Goal: Find specific page/section: Find specific page/section

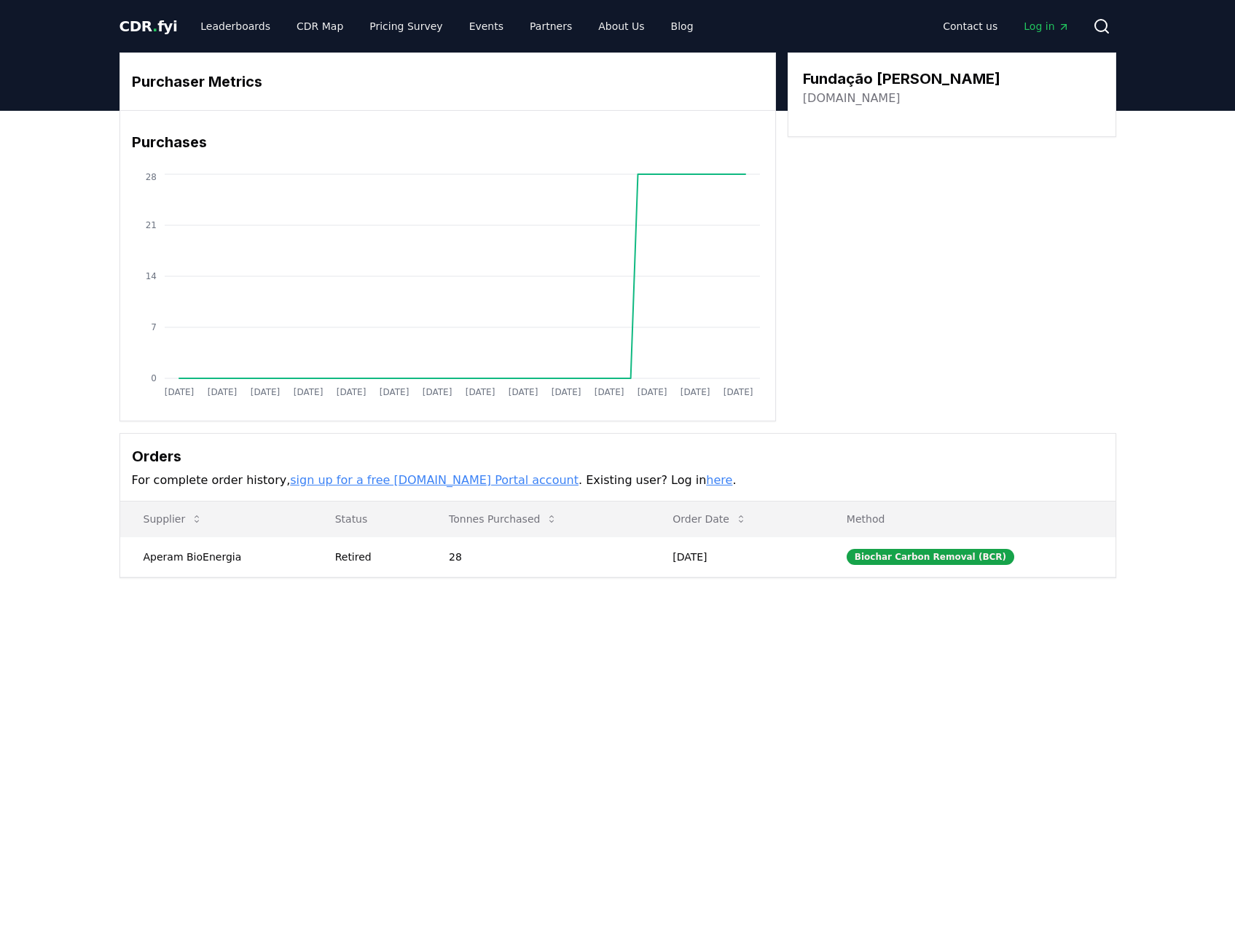
drag, startPoint x: 973, startPoint y: 78, endPoint x: 794, endPoint y: 93, distance: 179.6
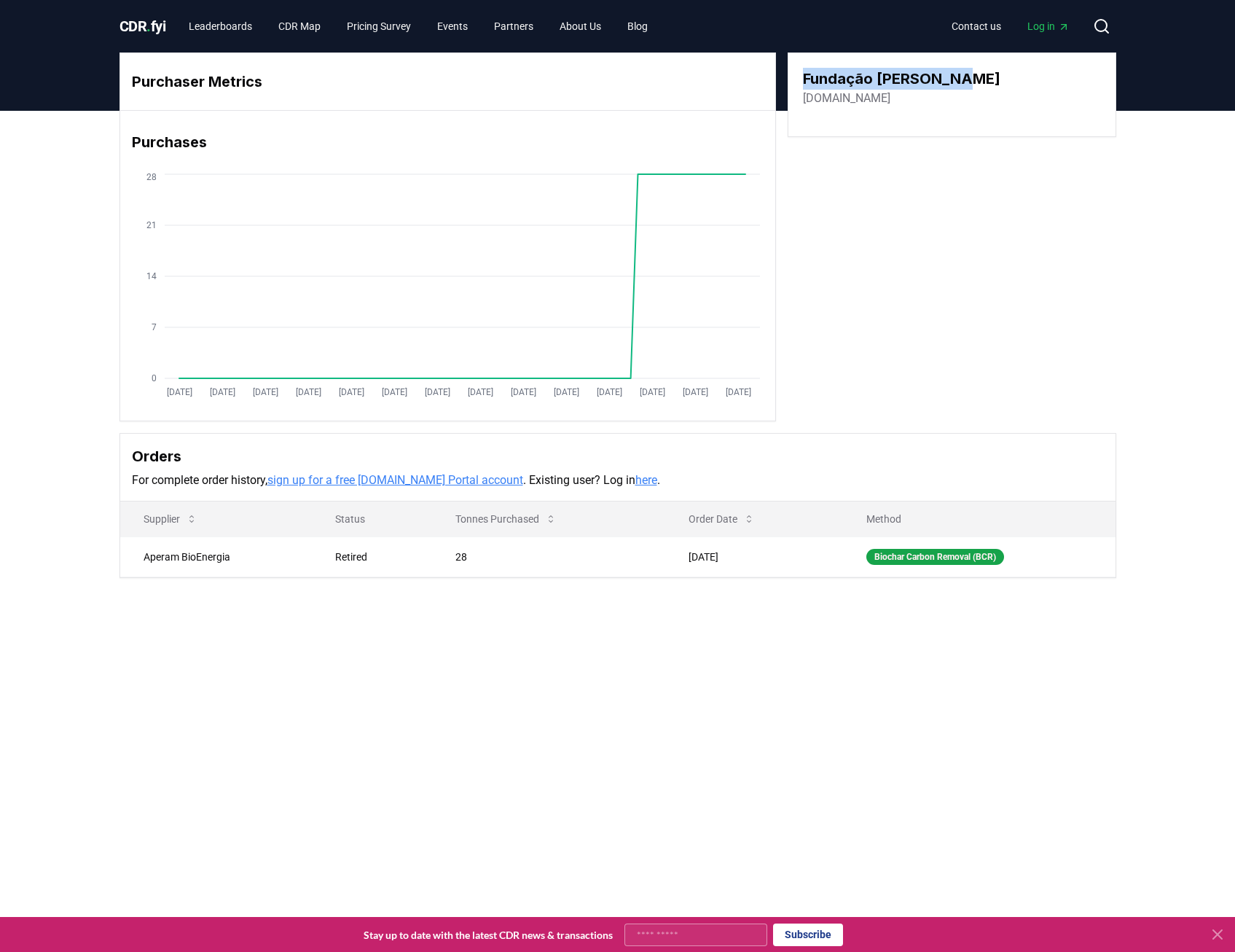
drag, startPoint x: 958, startPoint y: 76, endPoint x: 804, endPoint y: 76, distance: 154.0
click at [804, 76] on h3 "Fundação [PERSON_NAME]" at bounding box center [901, 78] width 198 height 22
copy h3 "Fundação [PERSON_NAME]"
drag, startPoint x: 873, startPoint y: 96, endPoint x: 791, endPoint y: 96, distance: 82.0
click at [791, 96] on div "Fundação [PERSON_NAME] [DOMAIN_NAME]" at bounding box center [952, 94] width 328 height 84
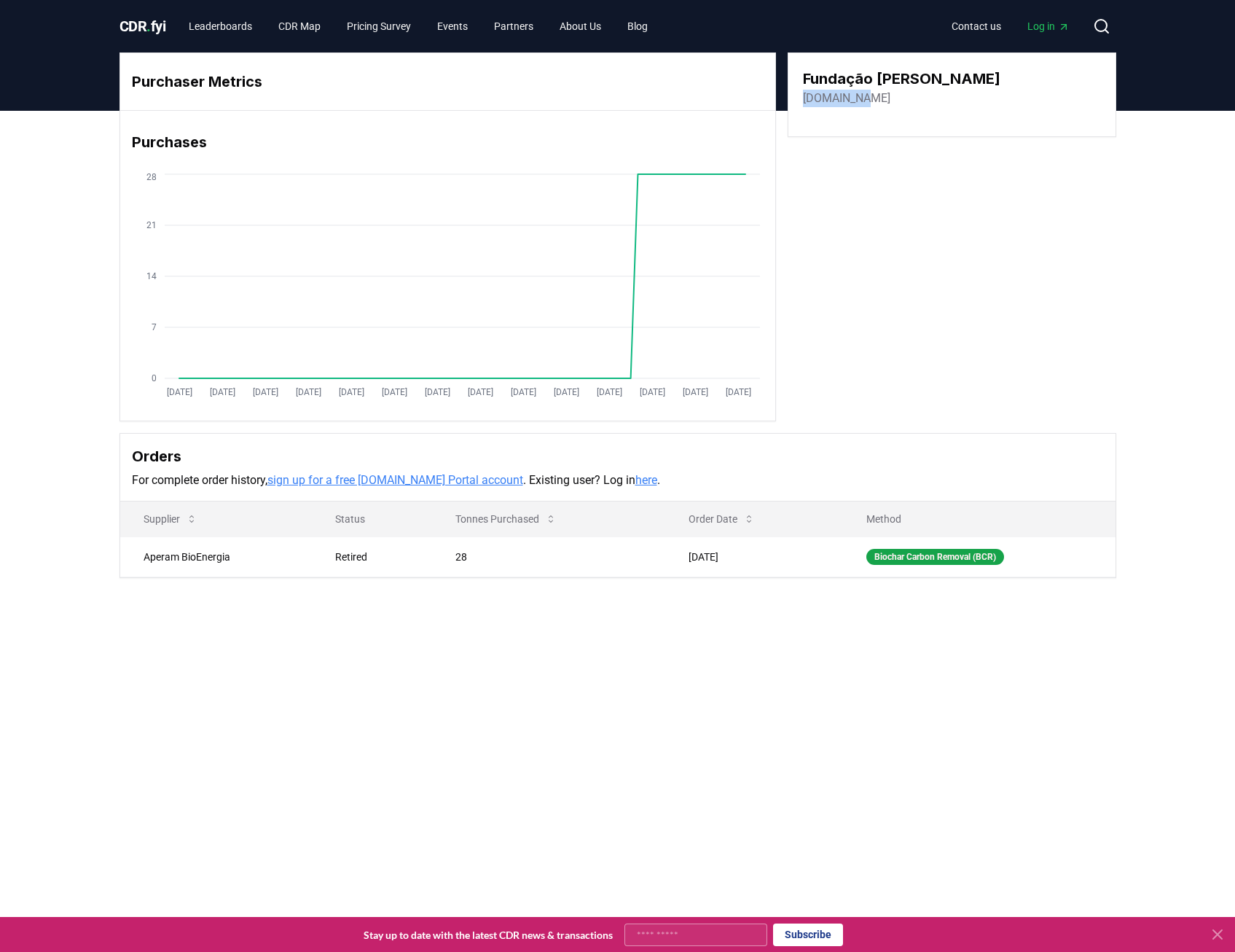
copy link "[DOMAIN_NAME]"
